Goal: Task Accomplishment & Management: Use online tool/utility

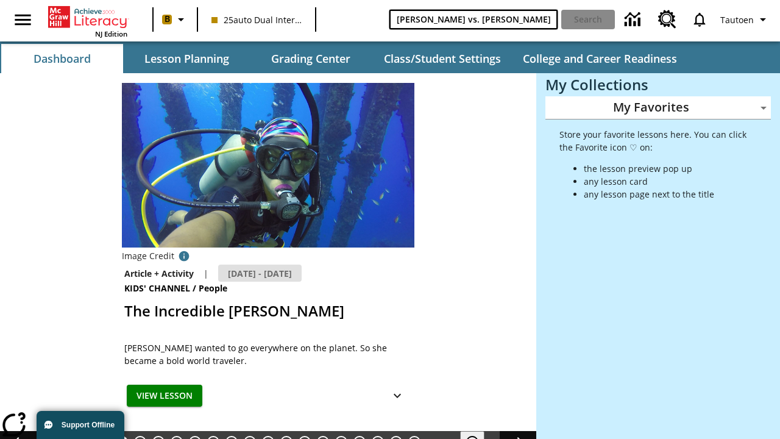
type input "Michelangelo vs. Leonardo"
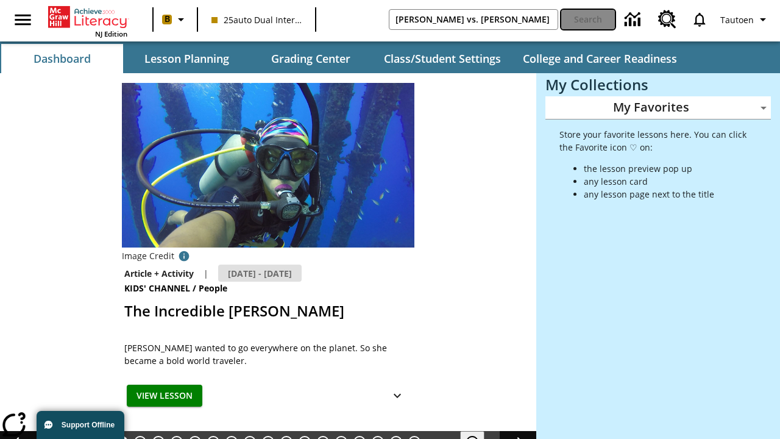
click at [588, 19] on button "Search" at bounding box center [588, 19] width 54 height 19
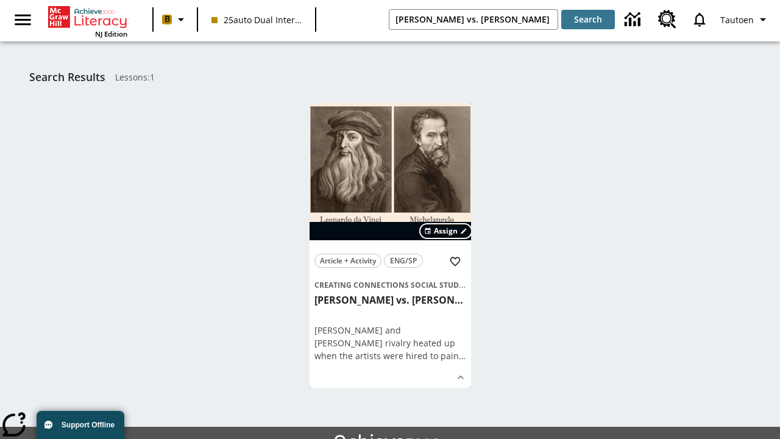
click at [446, 231] on span "Assign" at bounding box center [446, 230] width 24 height 11
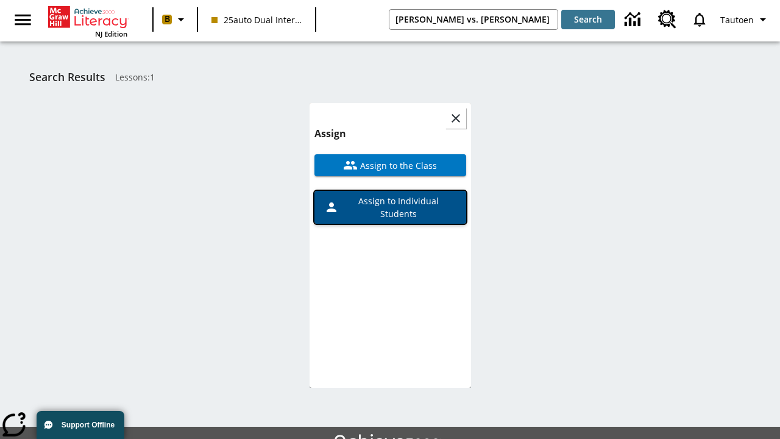
click at [390, 194] on span "Assign to Individual Students" at bounding box center [398, 207] width 118 height 26
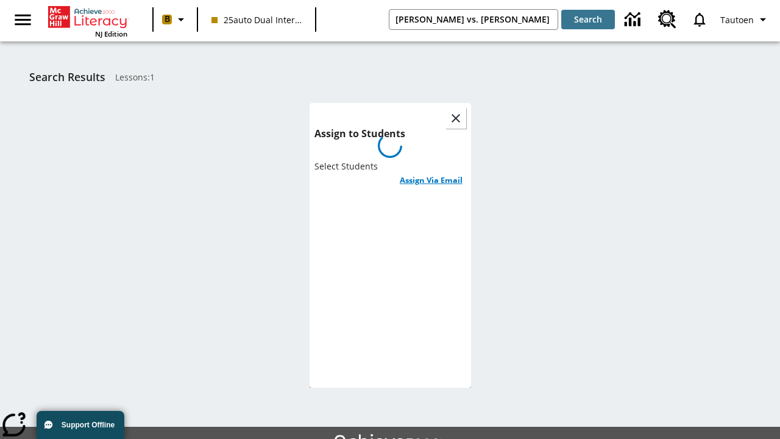
scroll to position [66, 0]
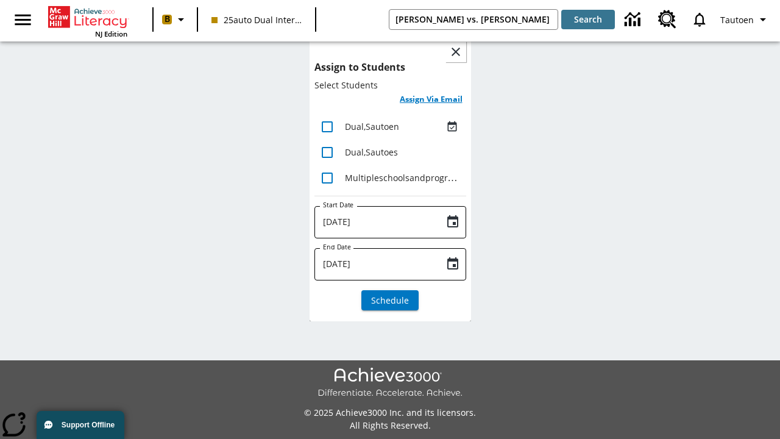
click at [327, 126] on input "lesson details" at bounding box center [327, 127] width 26 height 26
checkbox input "true"
click at [431, 100] on h6 "Assign Via Email" at bounding box center [431, 99] width 63 height 14
